Goal: Information Seeking & Learning: Learn about a topic

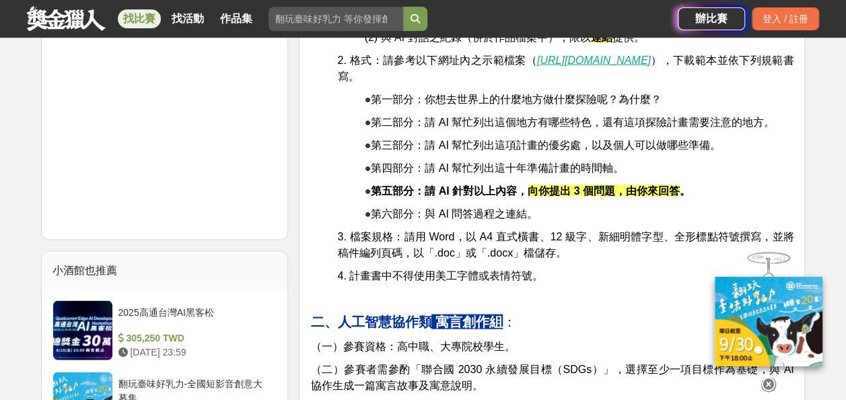
scroll to position [1413, 0]
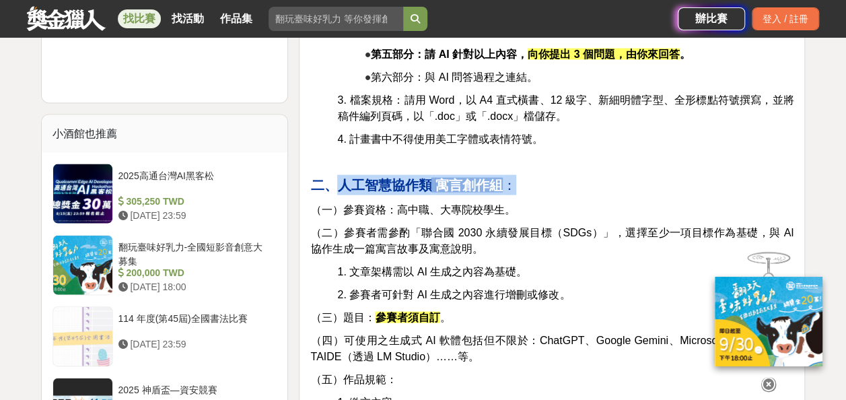
drag, startPoint x: 338, startPoint y: 170, endPoint x: 529, endPoint y: 172, distance: 191.1
click at [529, 175] on p "二、人工智慧協作類 寓言創作組 ：" at bounding box center [551, 185] width 483 height 20
copy p "人工智慧協作類 寓言創作組 ："
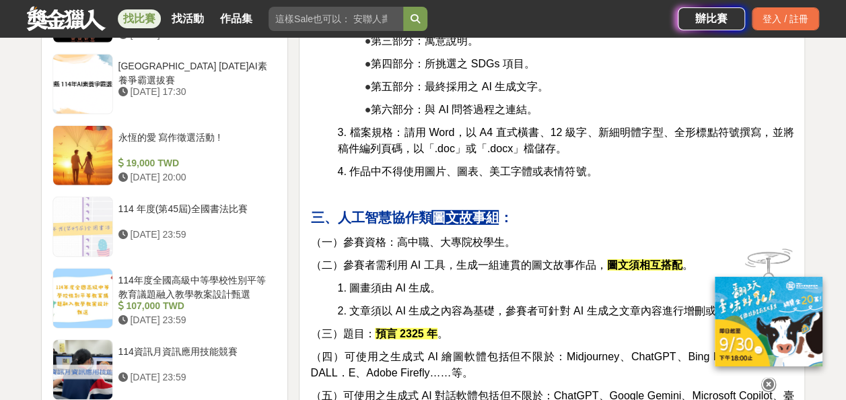
scroll to position [1952, 0]
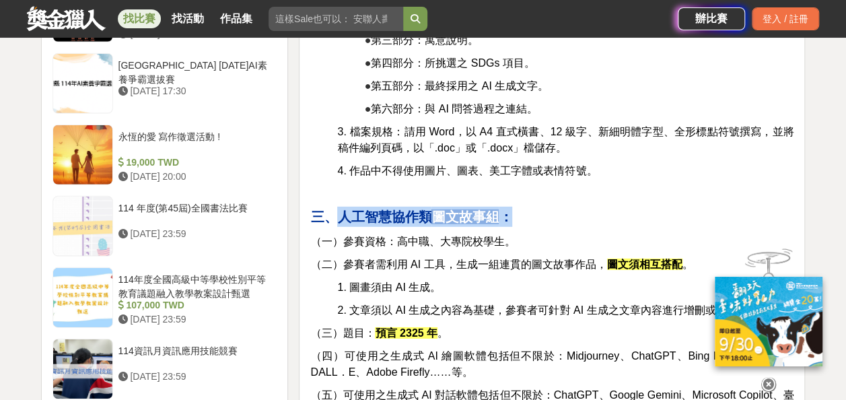
drag, startPoint x: 341, startPoint y: 197, endPoint x: 522, endPoint y: 194, distance: 181.7
click at [522, 207] on p "三、人工智慧協作類 圖文故事組 ：" at bounding box center [551, 217] width 483 height 20
copy p "人工智慧協作類 圖文故事組 ："
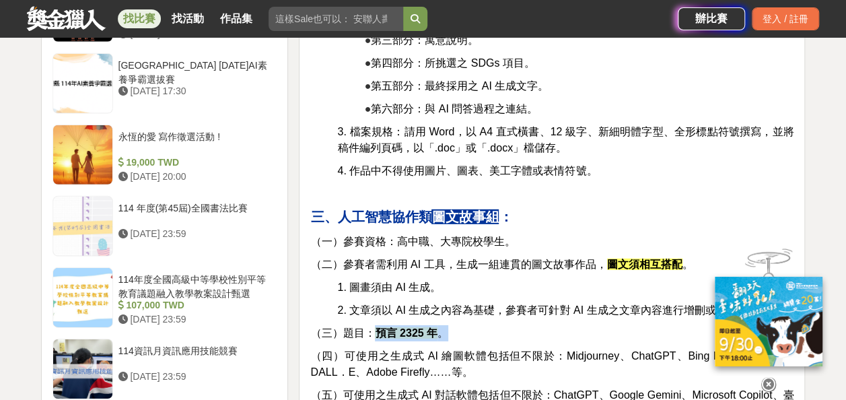
drag, startPoint x: 374, startPoint y: 312, endPoint x: 460, endPoint y: 306, distance: 85.7
copy p "預言 2325 年 。"
drag, startPoint x: 346, startPoint y: 315, endPoint x: 468, endPoint y: 320, distance: 122.6
click at [468, 325] on p "（三）題目： 預言 2325 年 。" at bounding box center [551, 333] width 483 height 16
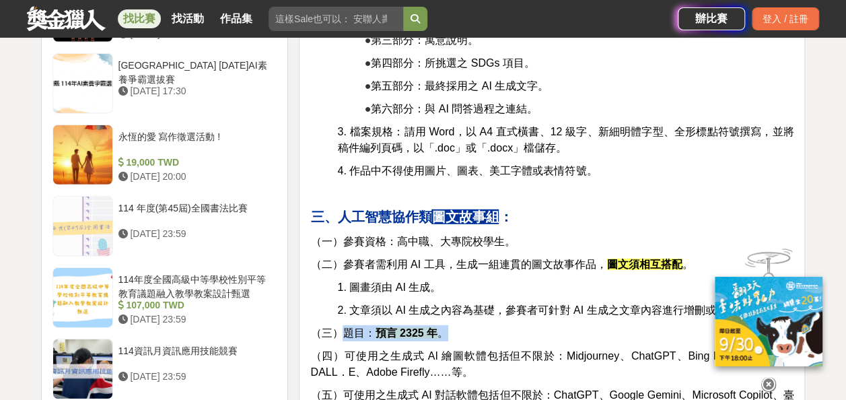
copy p "題目： 預言 2325 年 。"
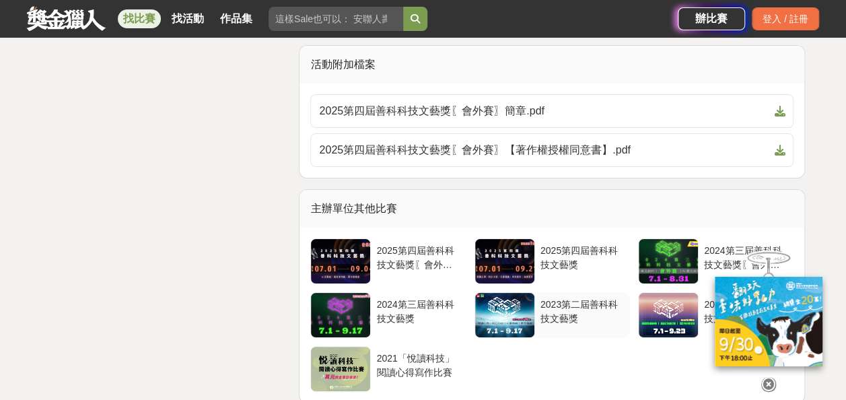
scroll to position [4844, 0]
